Goal: Register for event/course

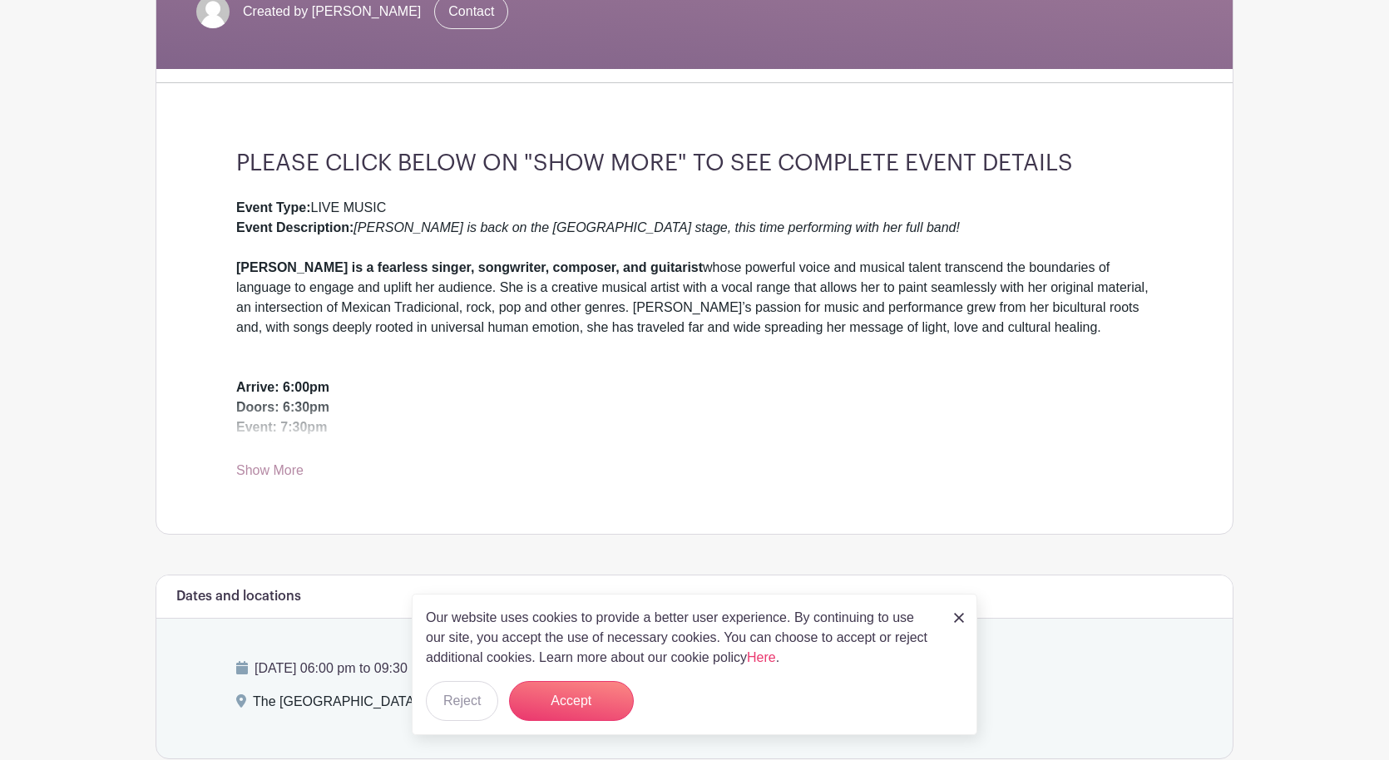
scroll to position [353, 0]
click at [478, 702] on button "Reject" at bounding box center [462, 701] width 72 height 40
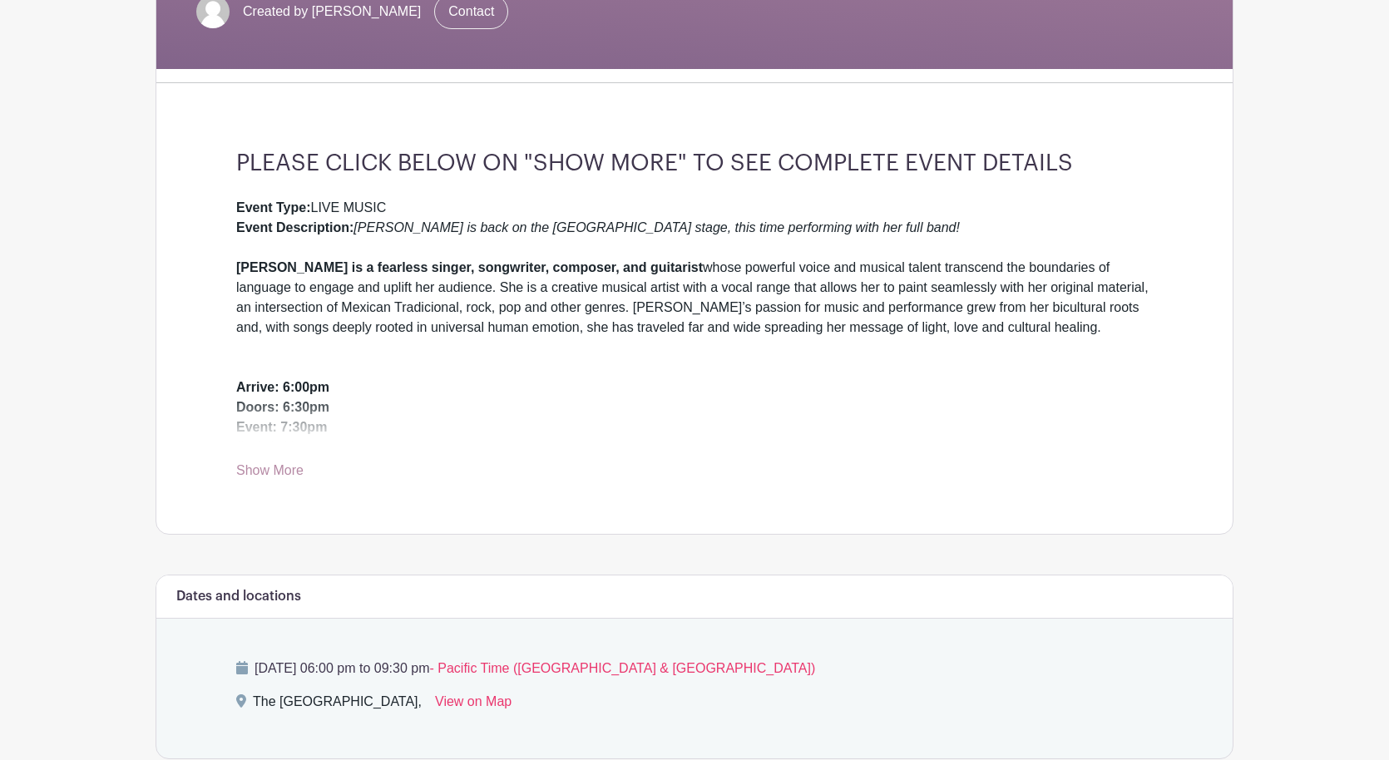
click at [255, 475] on link "Show More" at bounding box center [269, 473] width 67 height 21
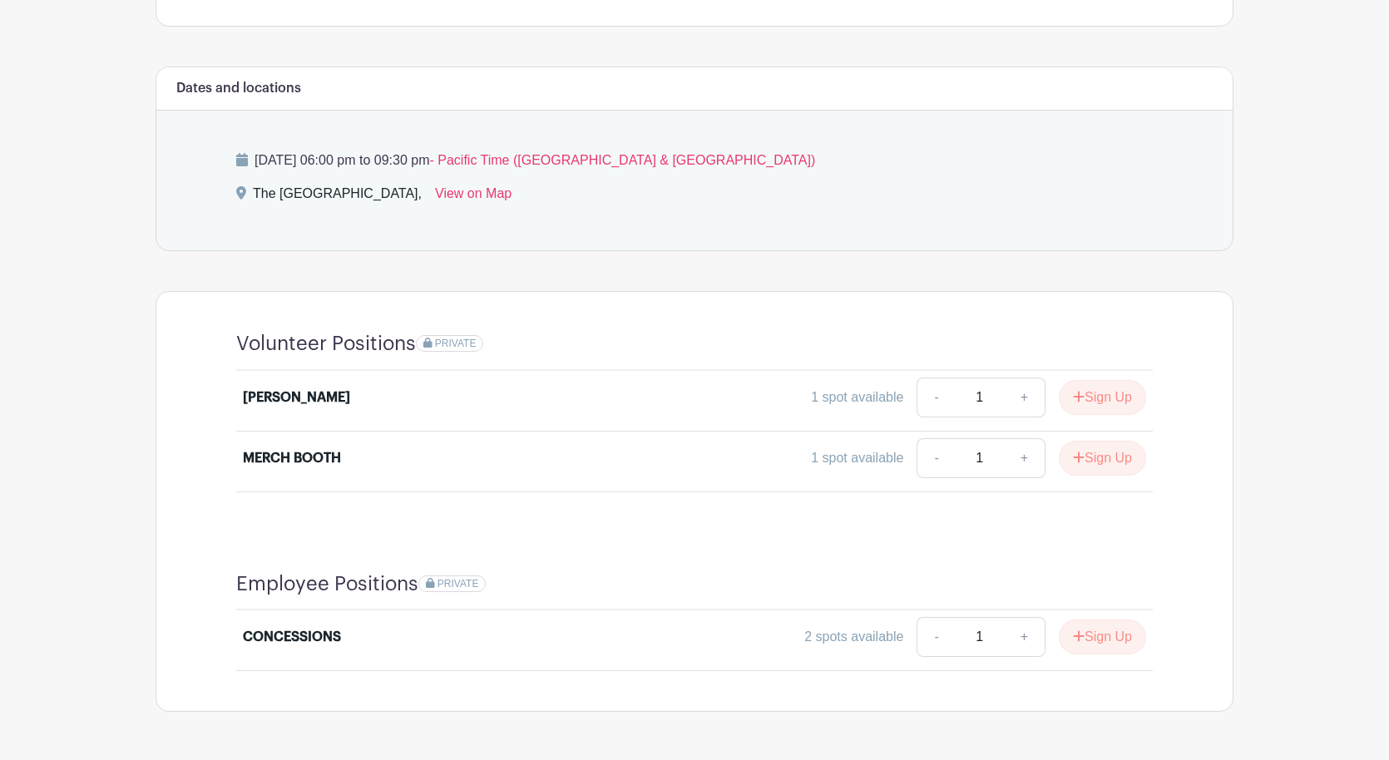
scroll to position [914, 0]
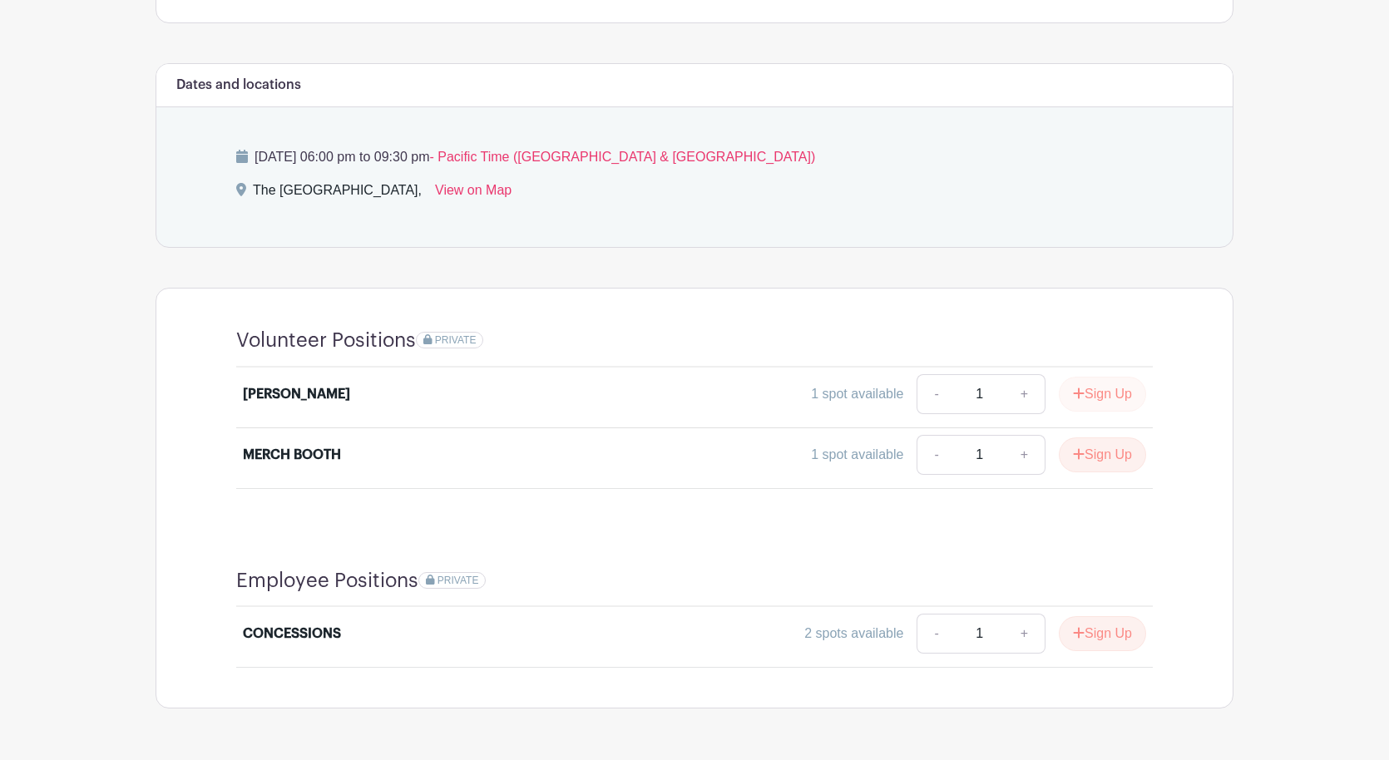
click at [1093, 393] on button "Sign Up" at bounding box center [1101, 394] width 87 height 35
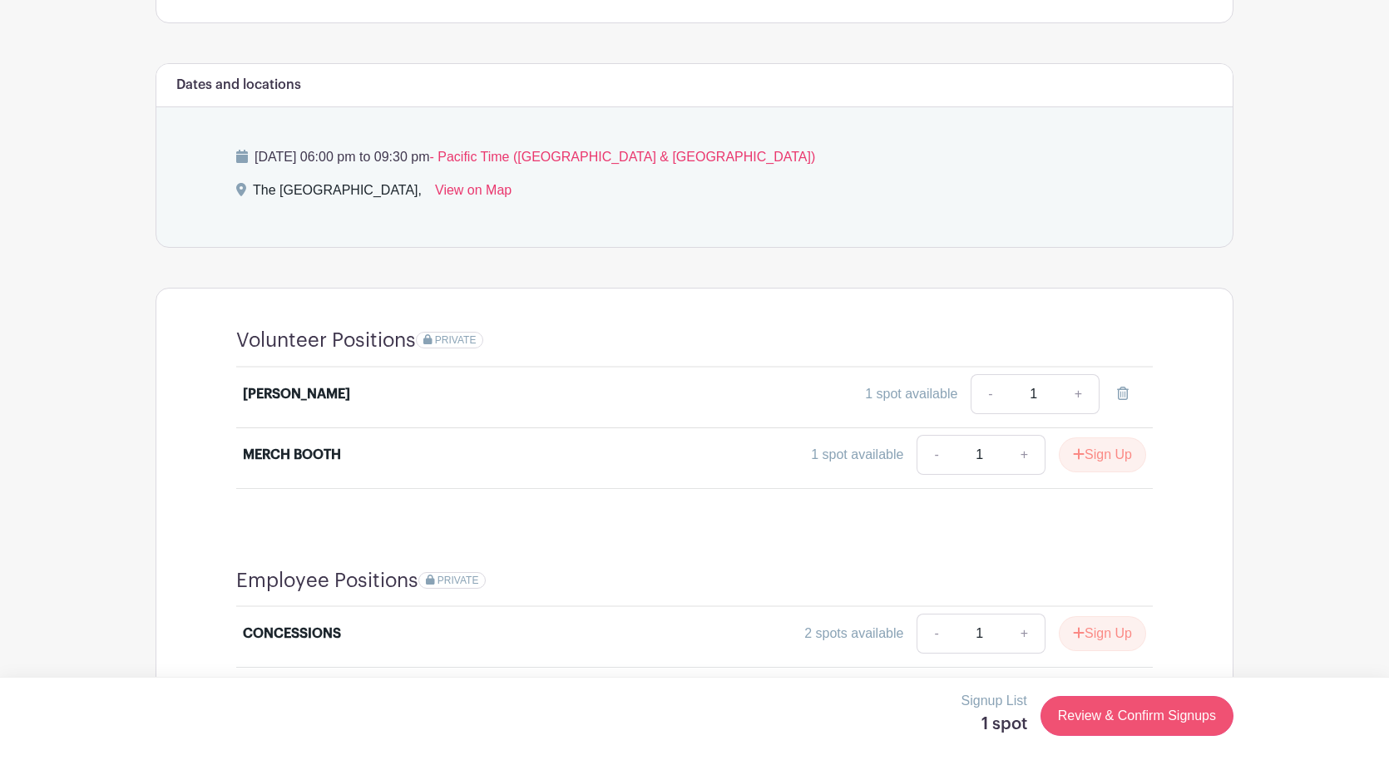
click at [1127, 716] on link "Review & Confirm Signups" at bounding box center [1136, 716] width 193 height 40
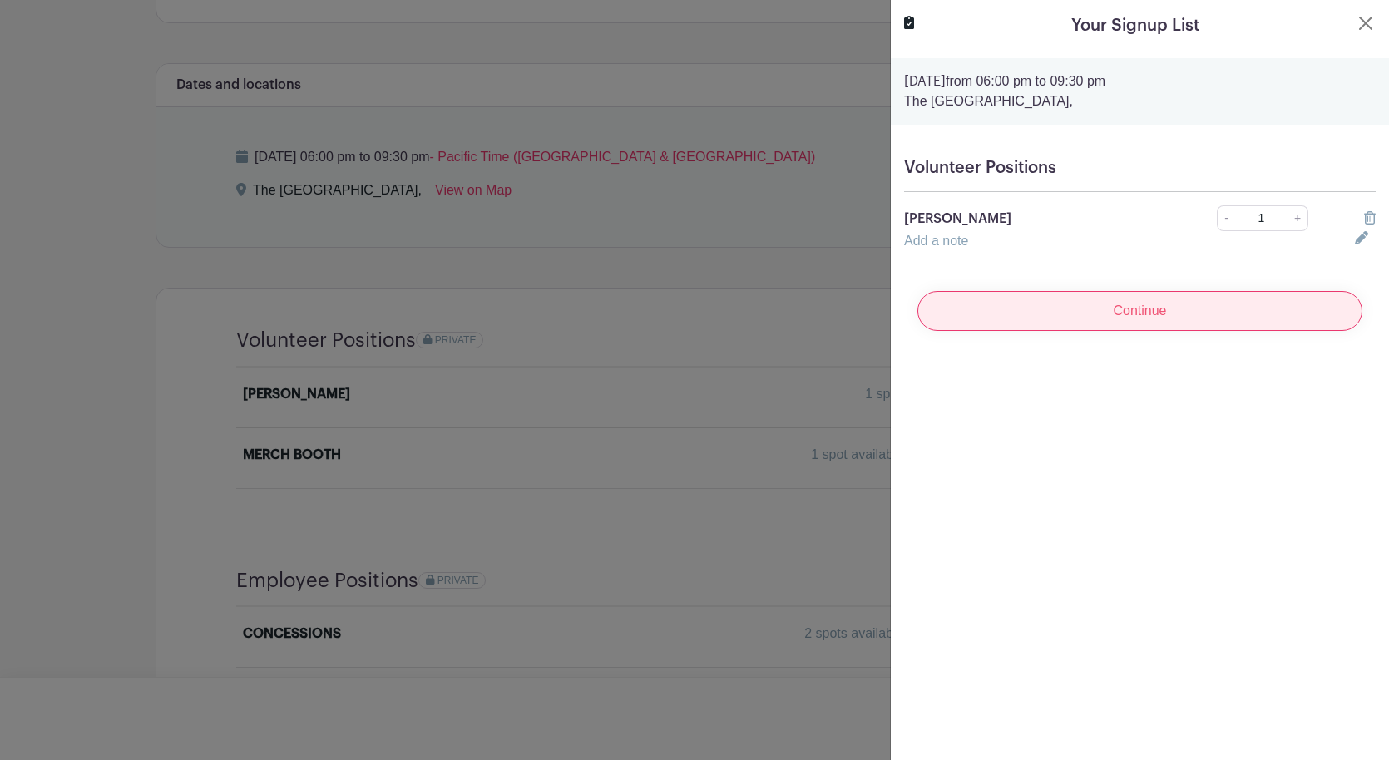
click at [1160, 313] on input "Continue" at bounding box center [1139, 311] width 445 height 40
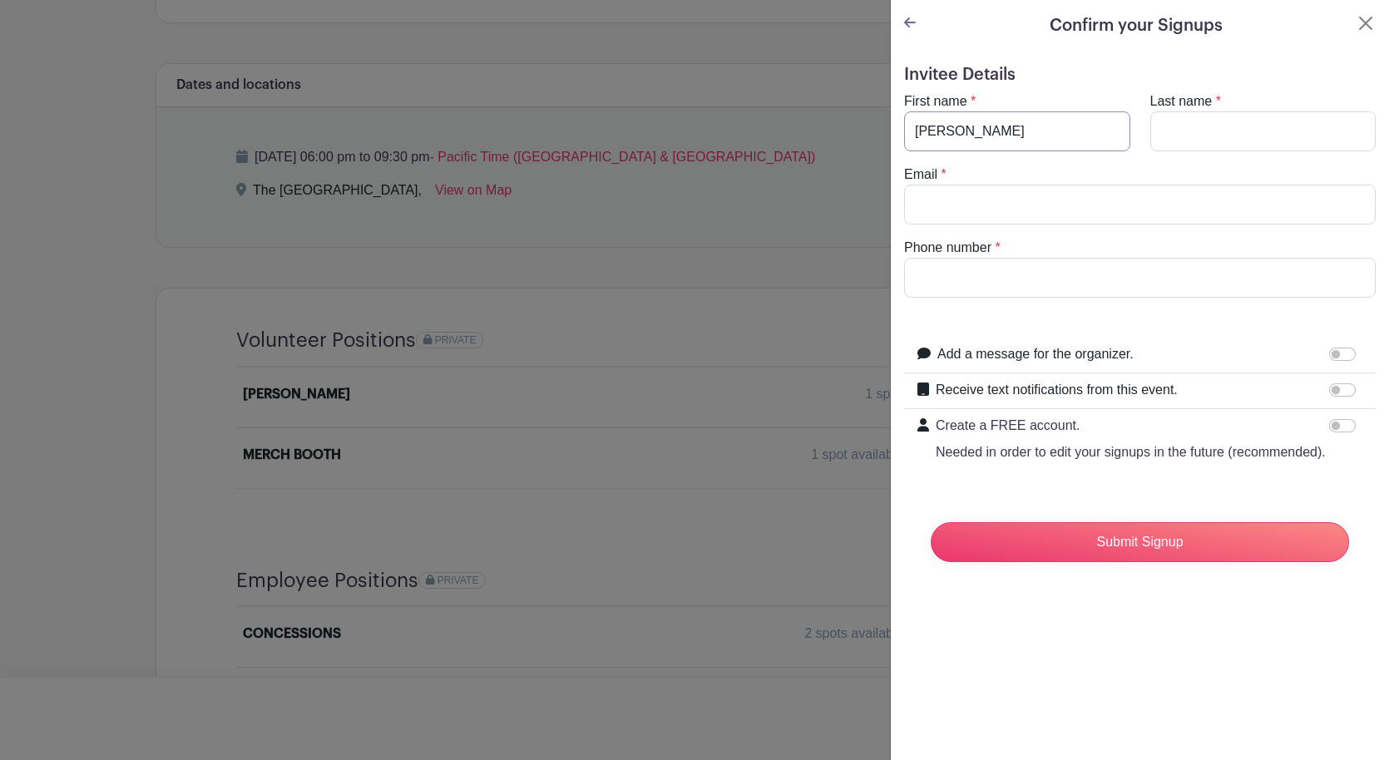
type input "Geralyn"
type input "Hurney"
type input "geralynrdh@icloud.com"
type input "5104996656"
click at [1340, 390] on input "Receive text notifications from this event." at bounding box center [1342, 389] width 27 height 13
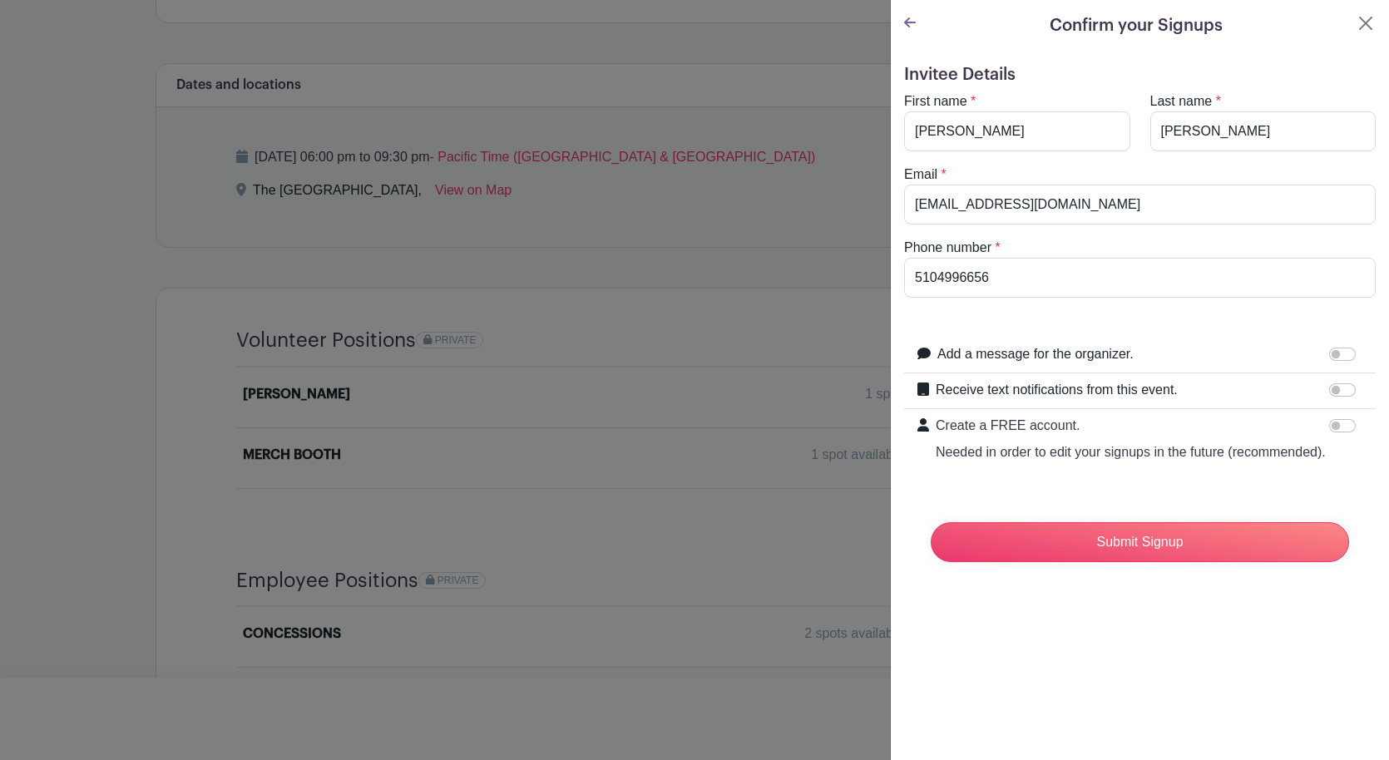
checkbox input "true"
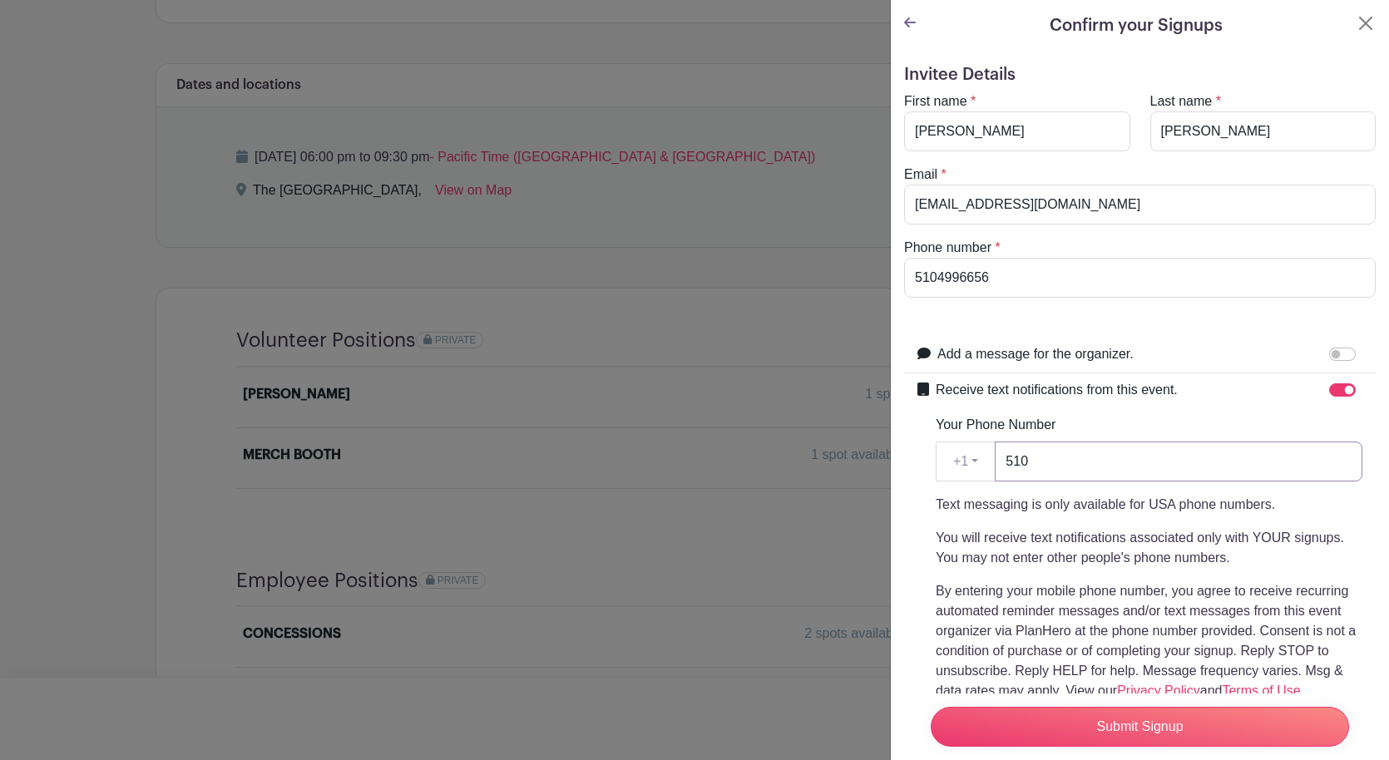
scroll to position [1, 0]
type input "5104996656"
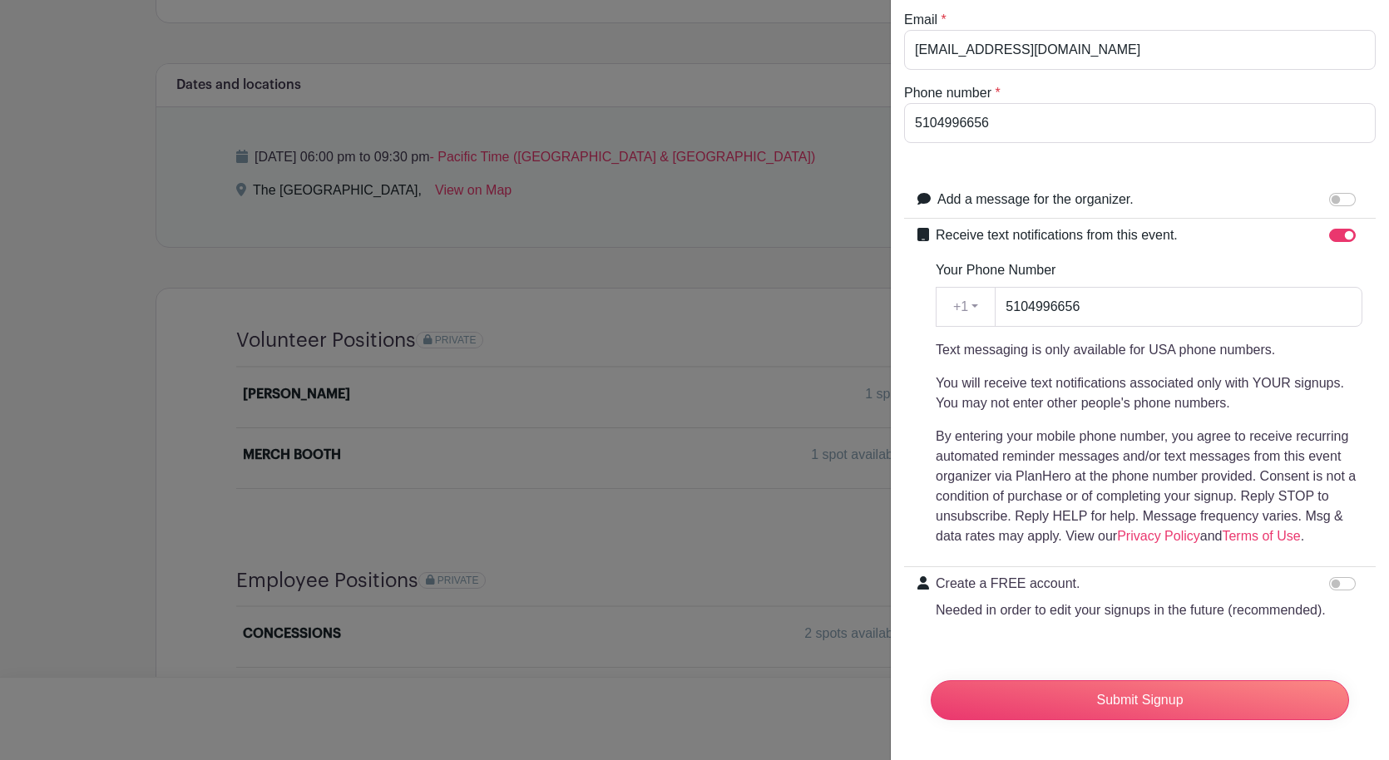
scroll to position [155, 0]
click at [1154, 699] on input "Submit Signup" at bounding box center [1139, 700] width 418 height 40
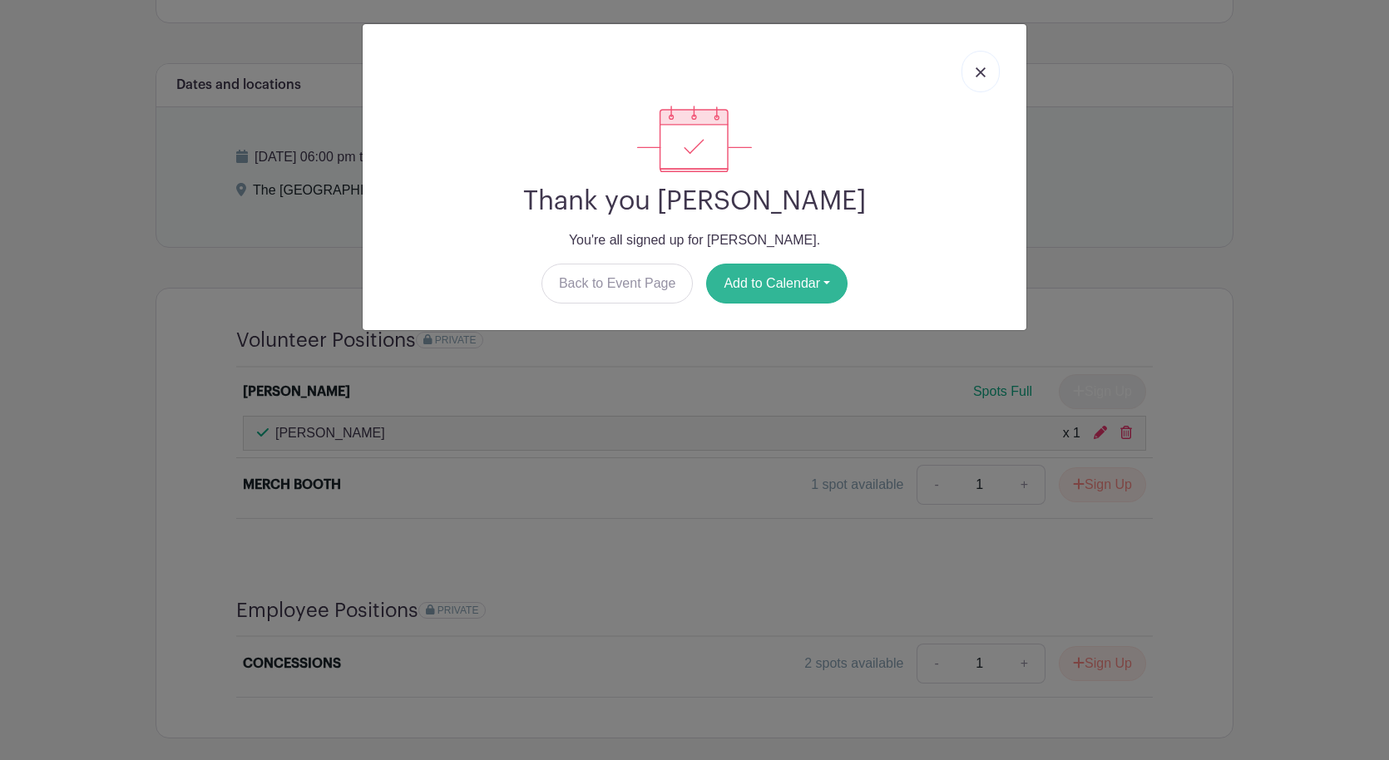
click at [794, 284] on button "Add to Calendar" at bounding box center [776, 284] width 141 height 40
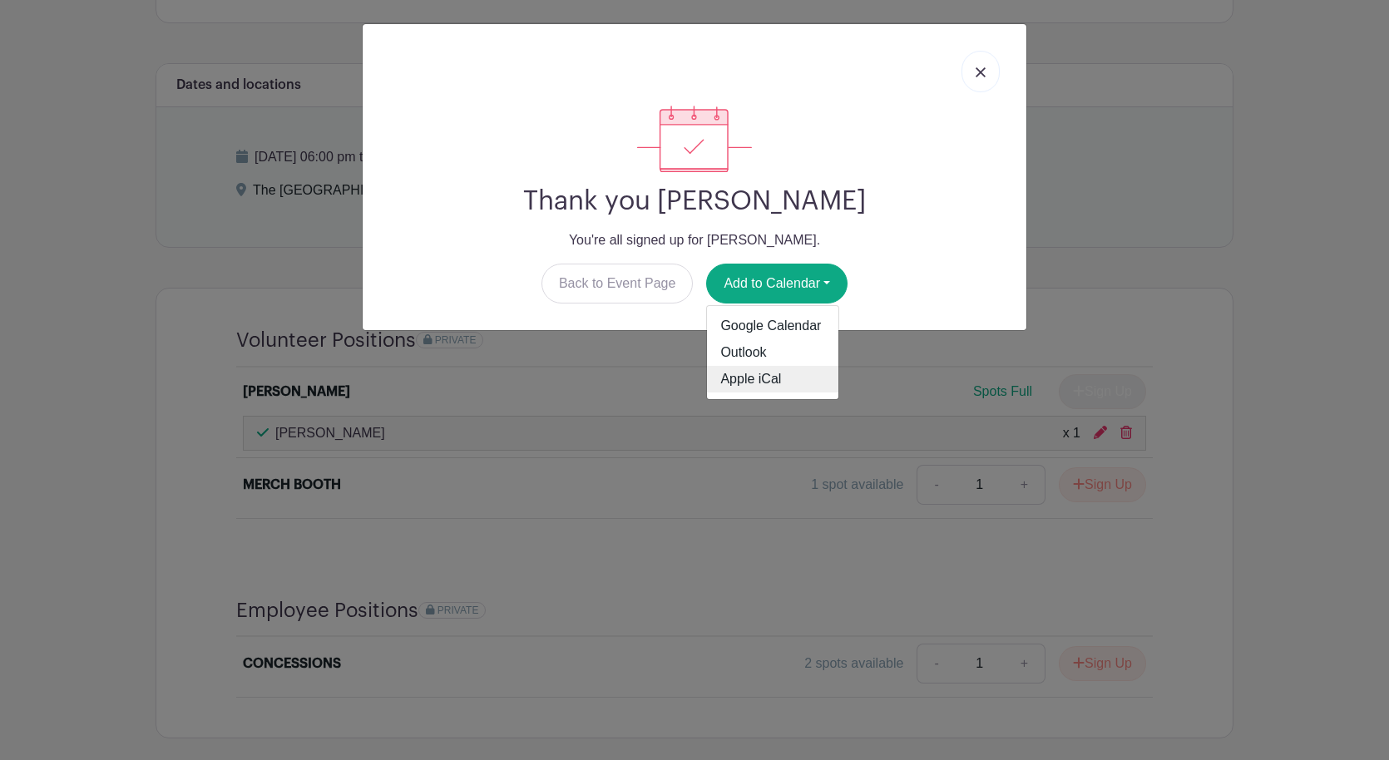
click at [767, 375] on link "Apple iCal" at bounding box center [772, 379] width 131 height 27
click at [981, 73] on img at bounding box center [980, 72] width 10 height 10
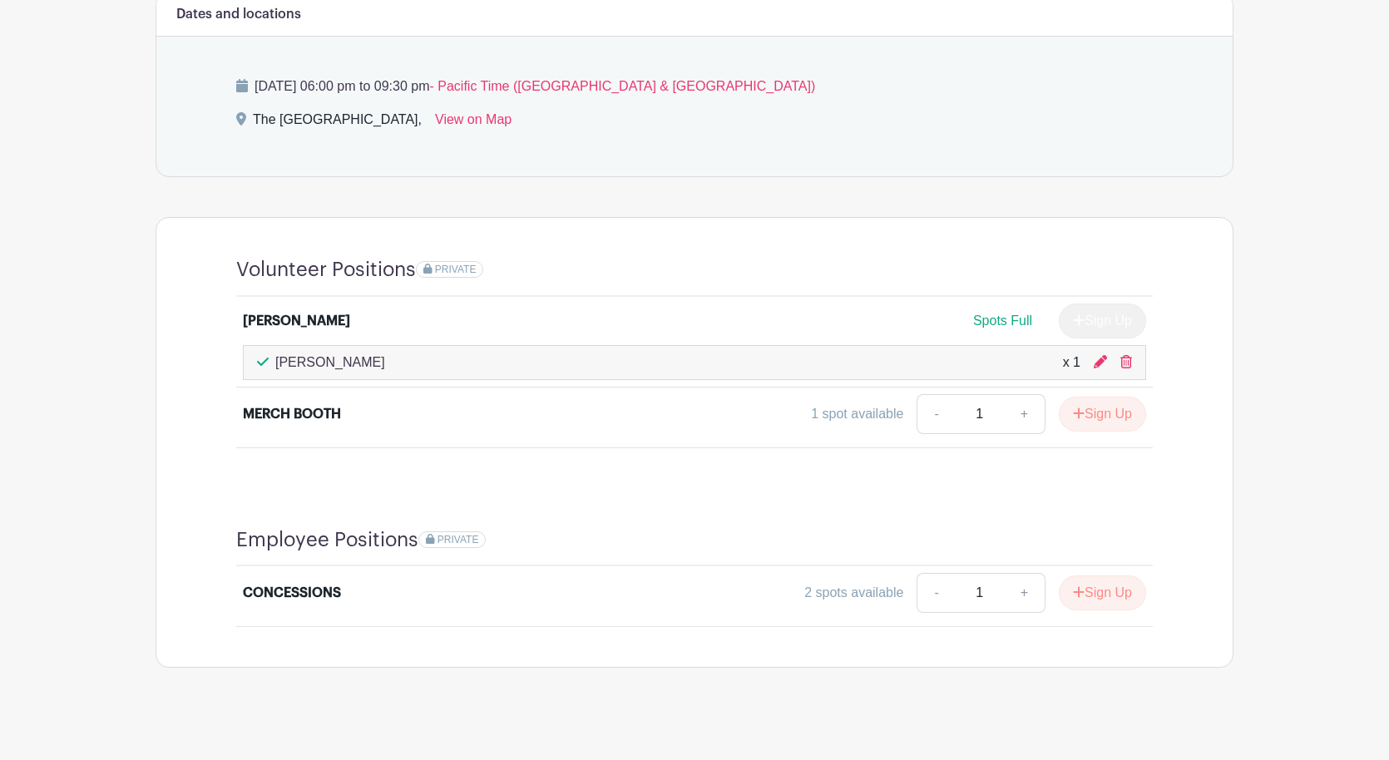
scroll to position [985, 0]
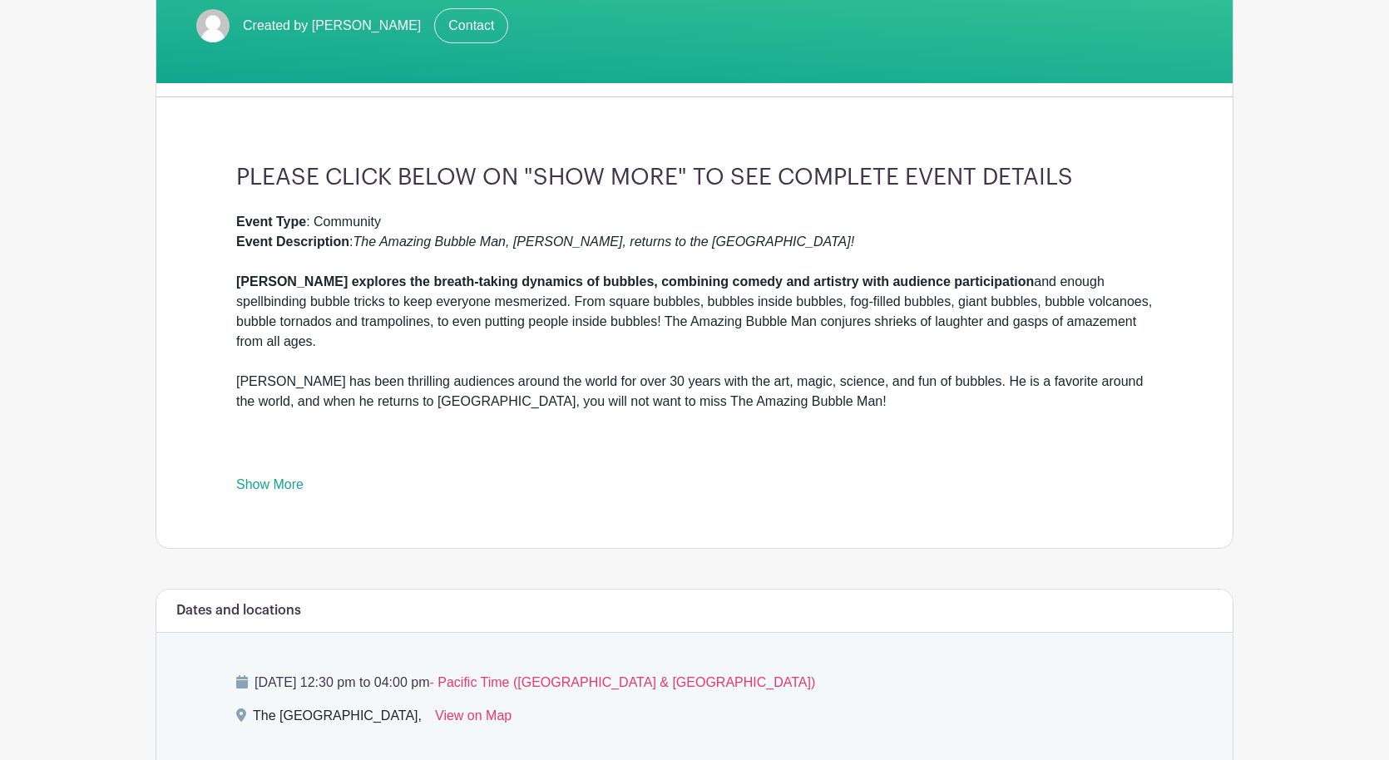
scroll to position [334, 0]
